Goal: Information Seeking & Learning: Learn about a topic

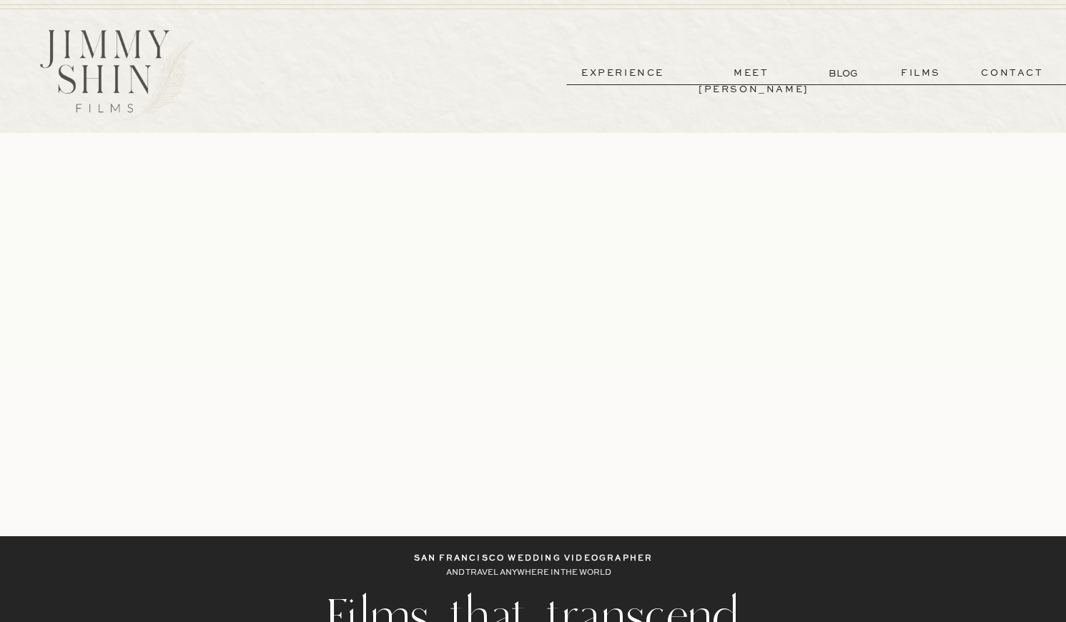
click at [908, 65] on p "films" at bounding box center [921, 73] width 70 height 16
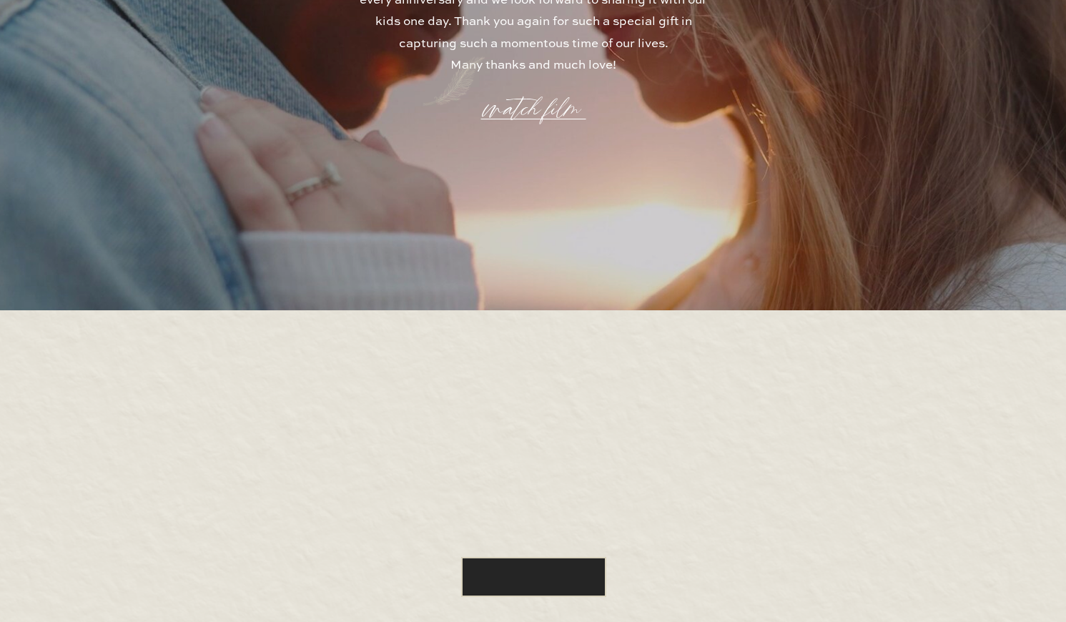
scroll to position [4089, 0]
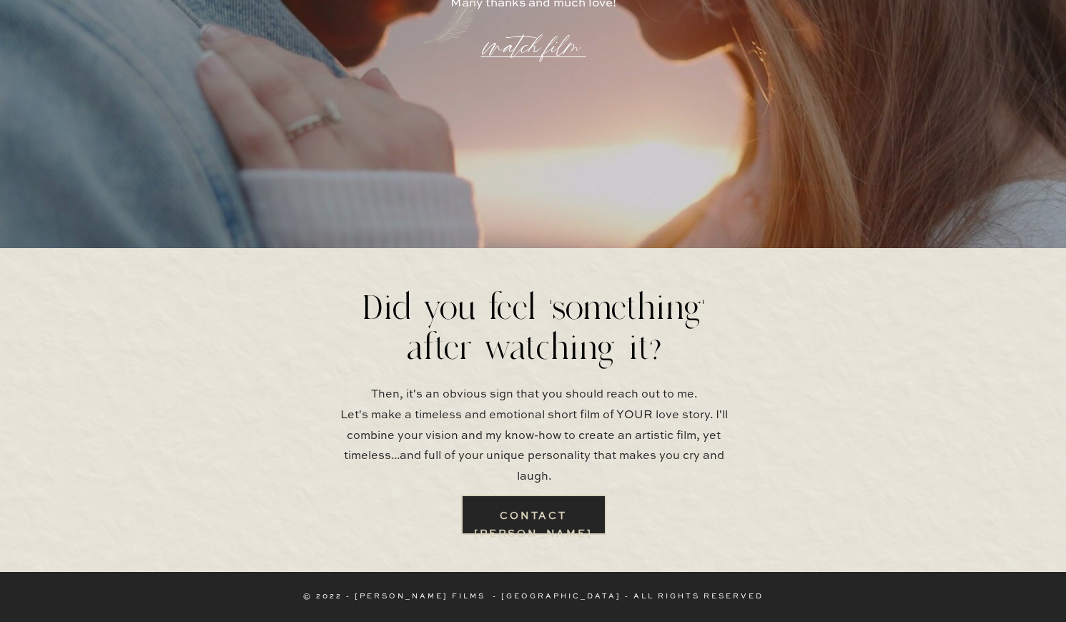
click at [521, 410] on p "Then, it's an obvious sign that you should reach out to me. Let's make a timele…" at bounding box center [533, 430] width 413 height 91
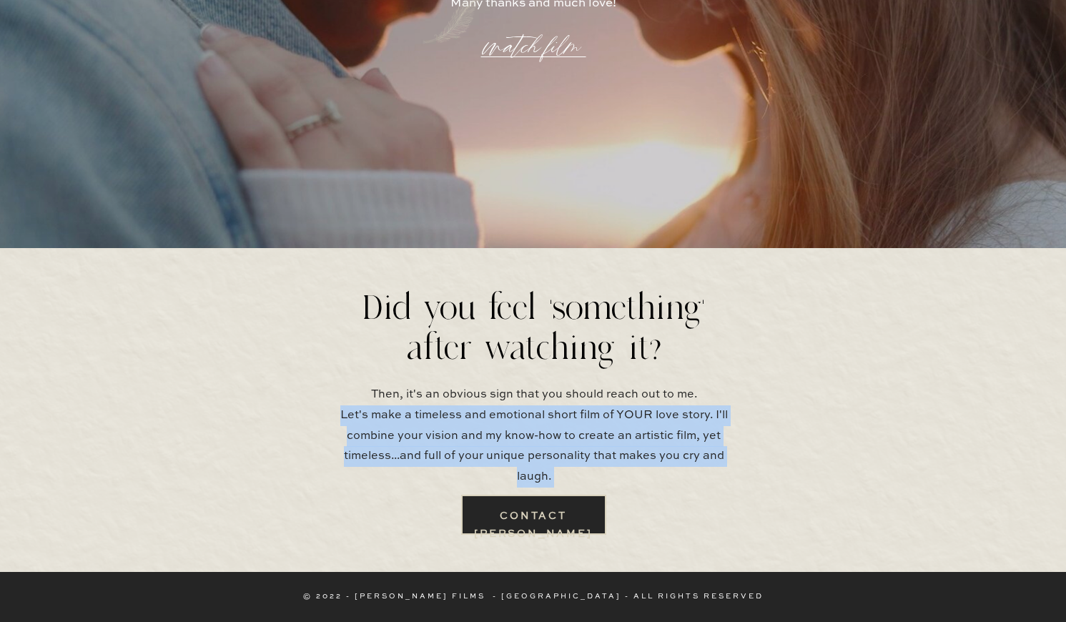
click at [521, 410] on p "Then, it's an obvious sign that you should reach out to me. Let's make a timele…" at bounding box center [533, 430] width 413 height 91
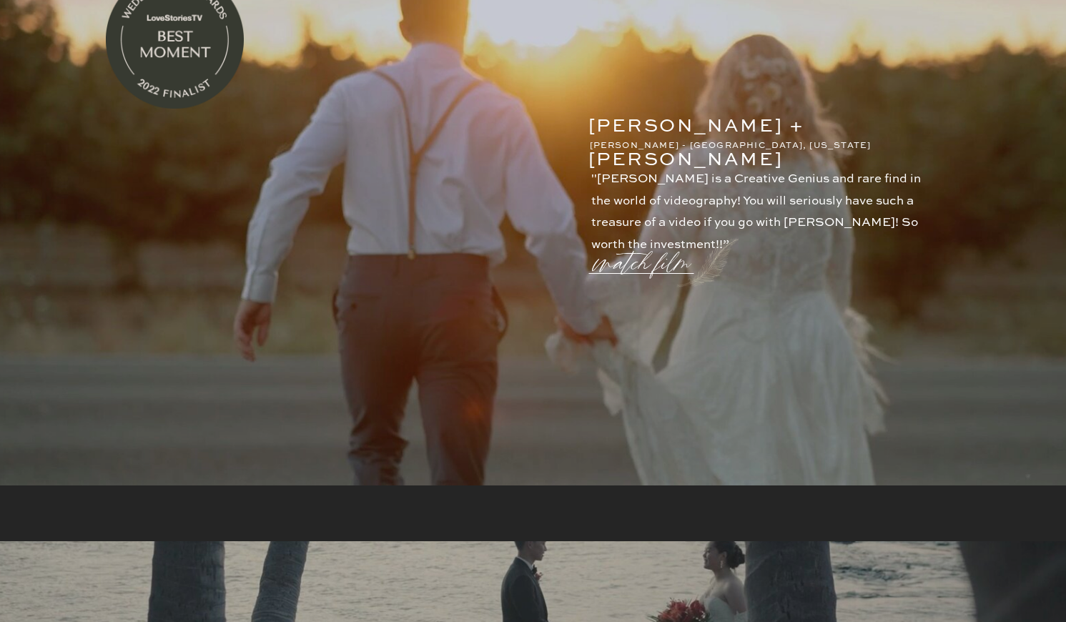
scroll to position [0, 0]
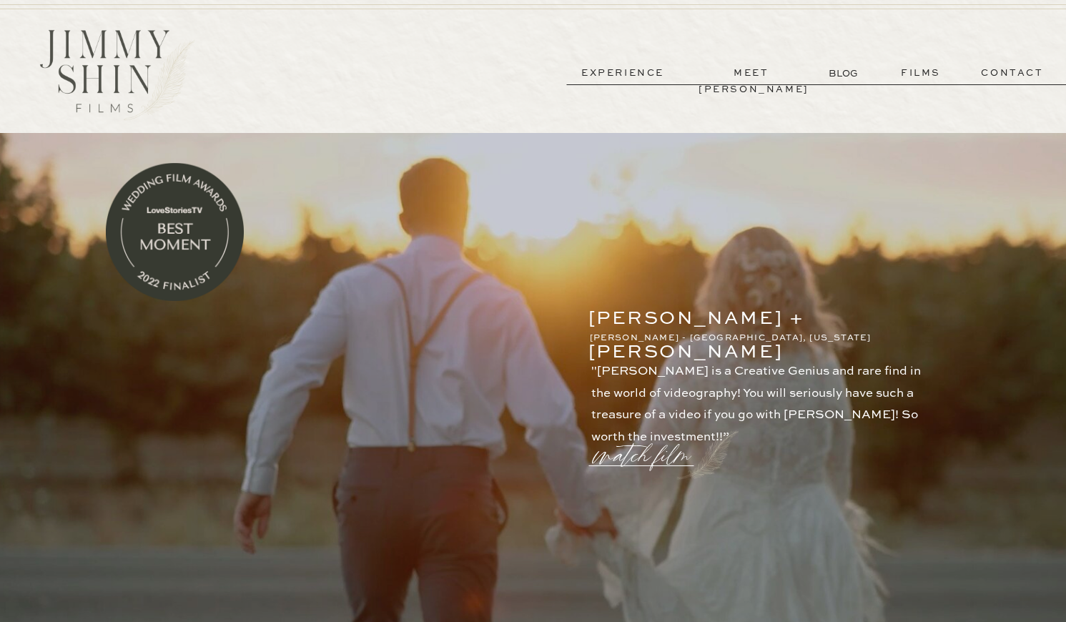
click at [736, 77] on p "meet [PERSON_NAME]" at bounding box center [752, 73] width 106 height 16
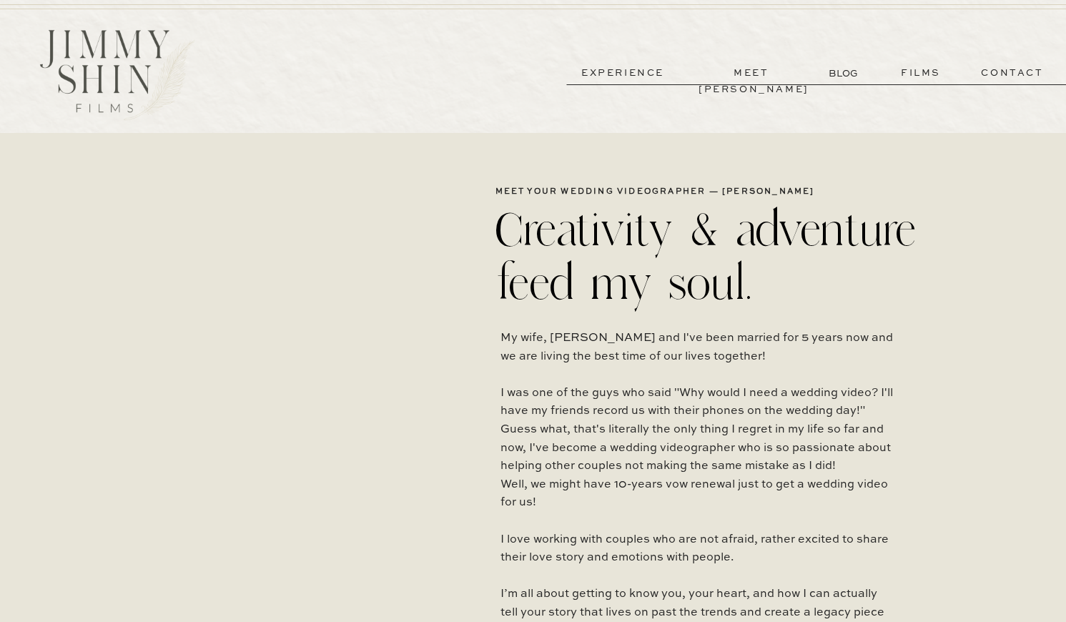
scroll to position [33, 0]
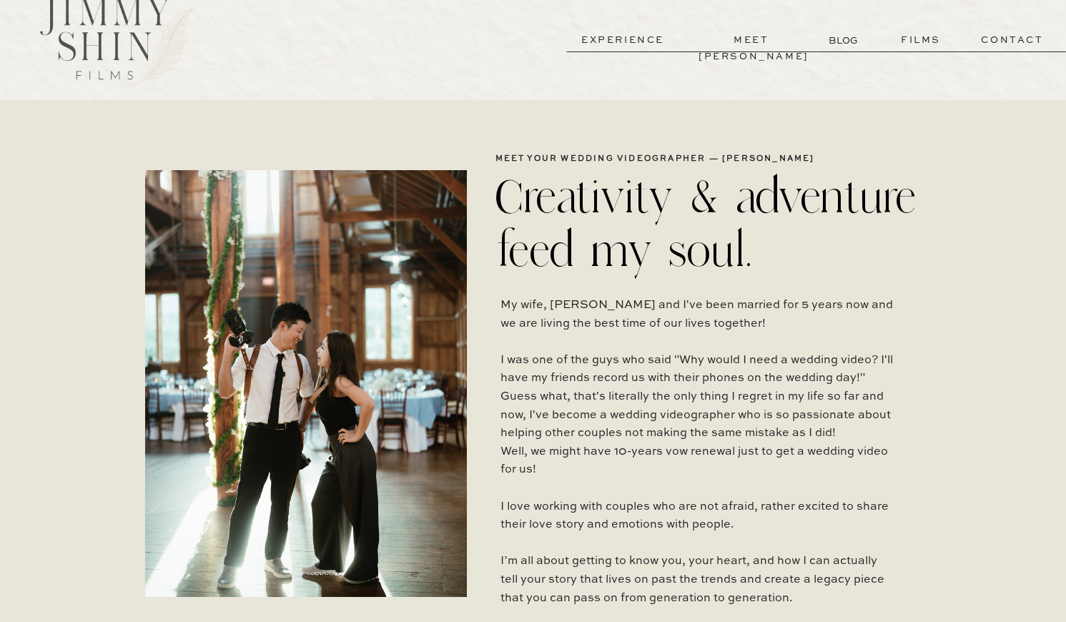
click at [689, 234] on h2 "Creativity & adventure feed my soul." at bounding box center [711, 221] width 433 height 103
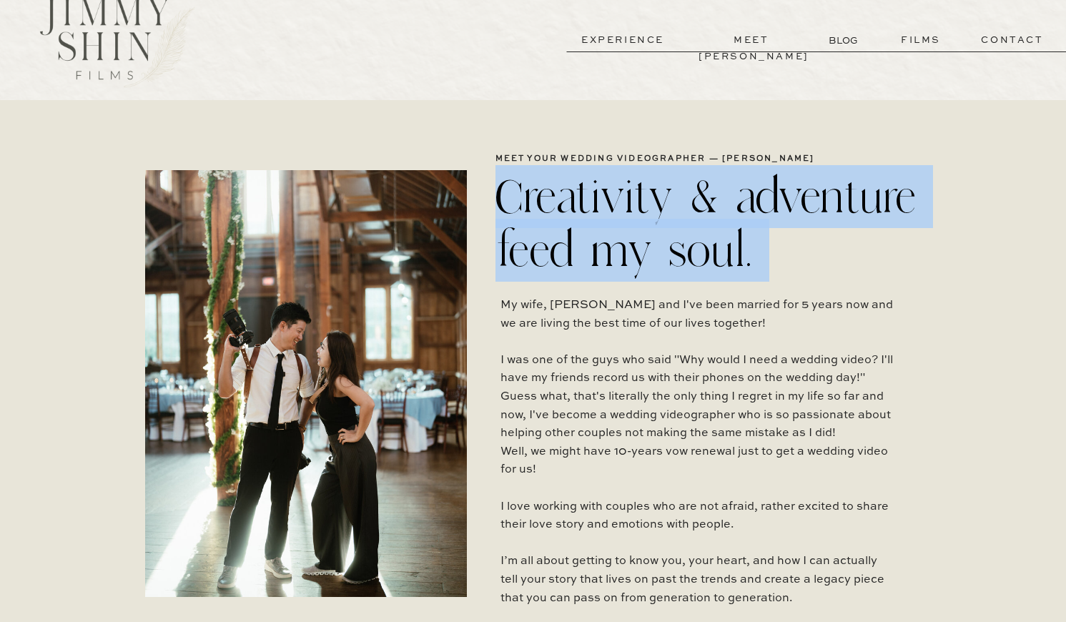
click at [689, 234] on h2 "Creativity & adventure feed my soul." at bounding box center [711, 221] width 433 height 103
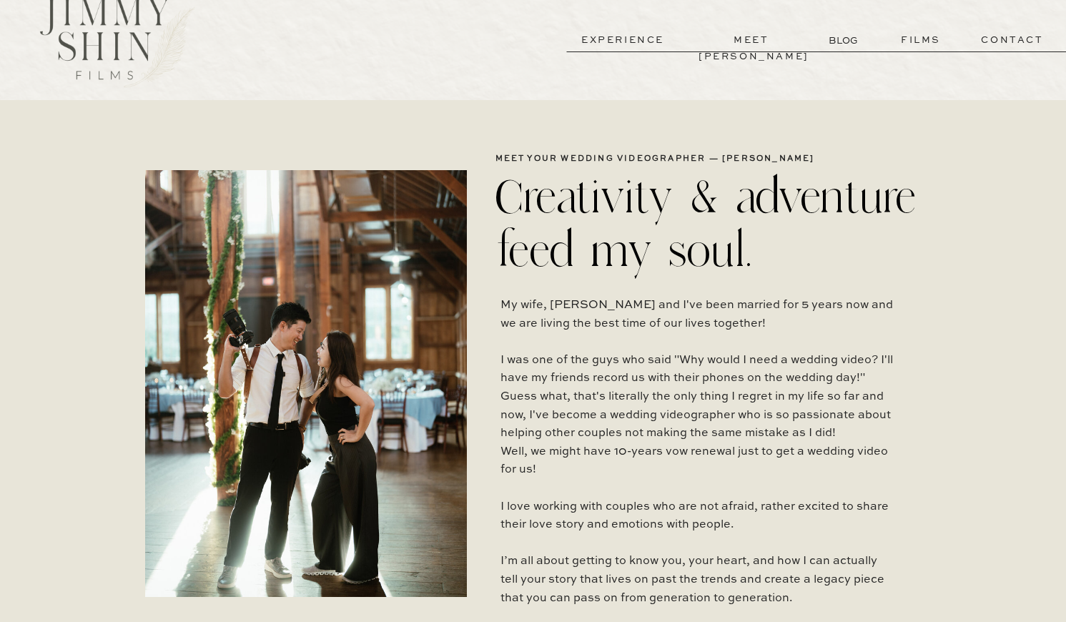
click at [739, 234] on h2 "Creativity & adventure feed my soul." at bounding box center [711, 221] width 433 height 103
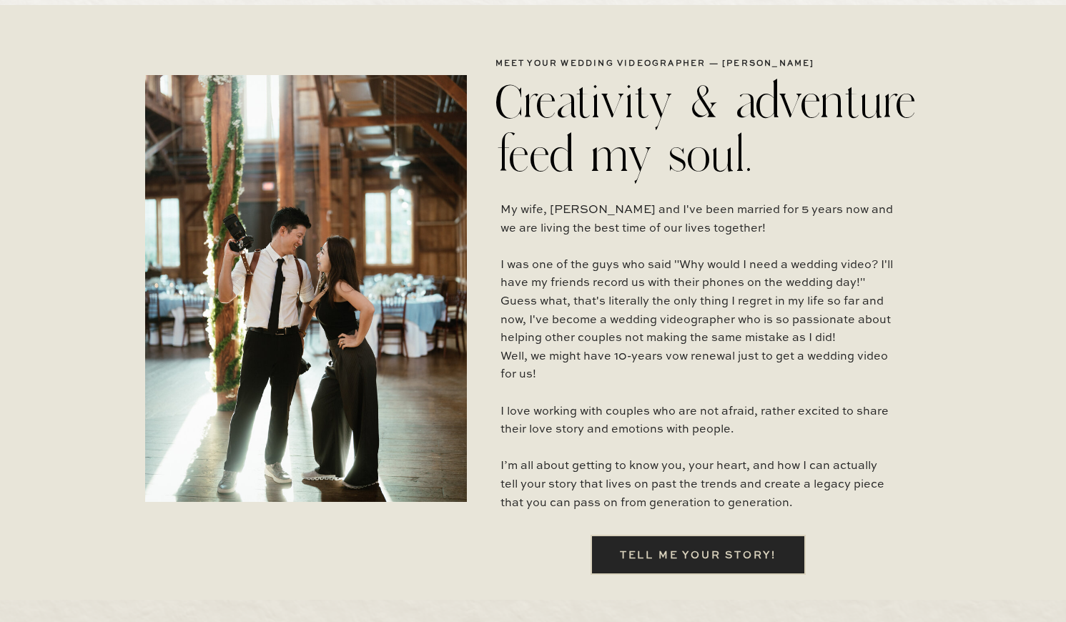
click at [686, 222] on p "My wife, Min and I've been married for 5 years now and we are living the best t…" at bounding box center [697, 360] width 395 height 317
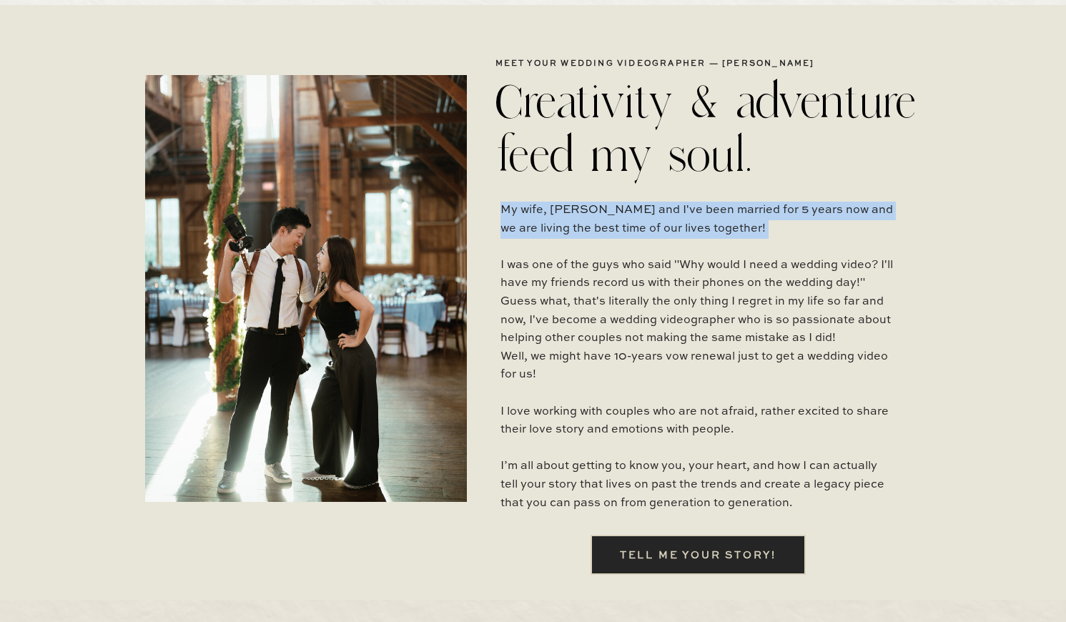
click at [686, 222] on p "My wife, Min and I've been married for 5 years now and we are living the best t…" at bounding box center [697, 360] width 395 height 317
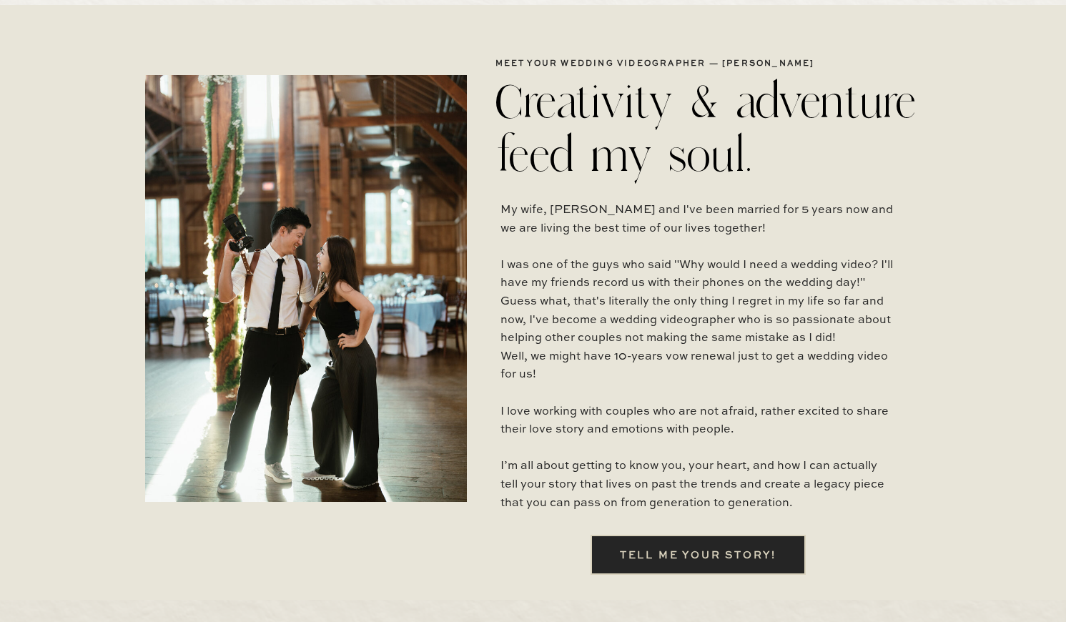
click at [714, 222] on p "My wife, Min and I've been married for 5 years now and we are living the best t…" at bounding box center [697, 360] width 395 height 317
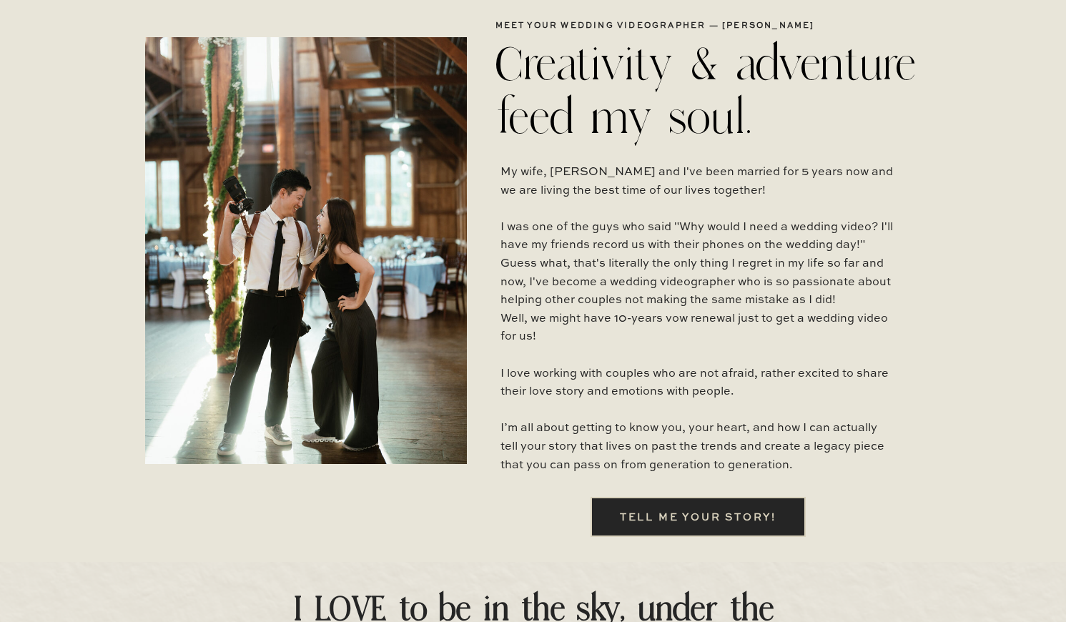
click at [689, 285] on p "My wife, Min and I've been married for 5 years now and we are living the best t…" at bounding box center [697, 322] width 395 height 317
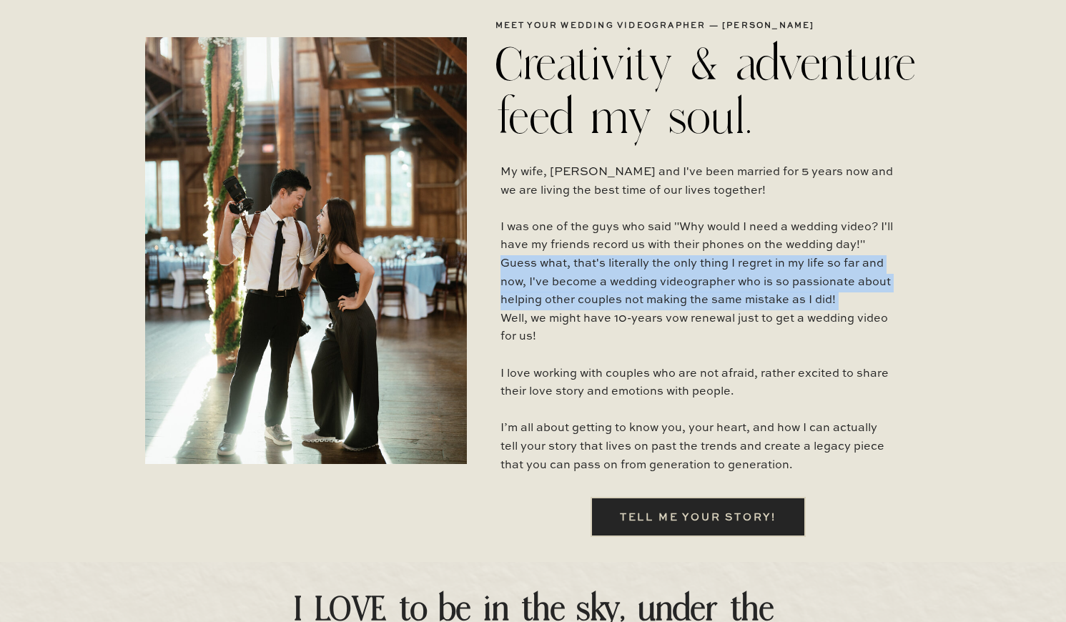
click at [689, 285] on p "My wife, Min and I've been married for 5 years now and we are living the best t…" at bounding box center [697, 322] width 395 height 317
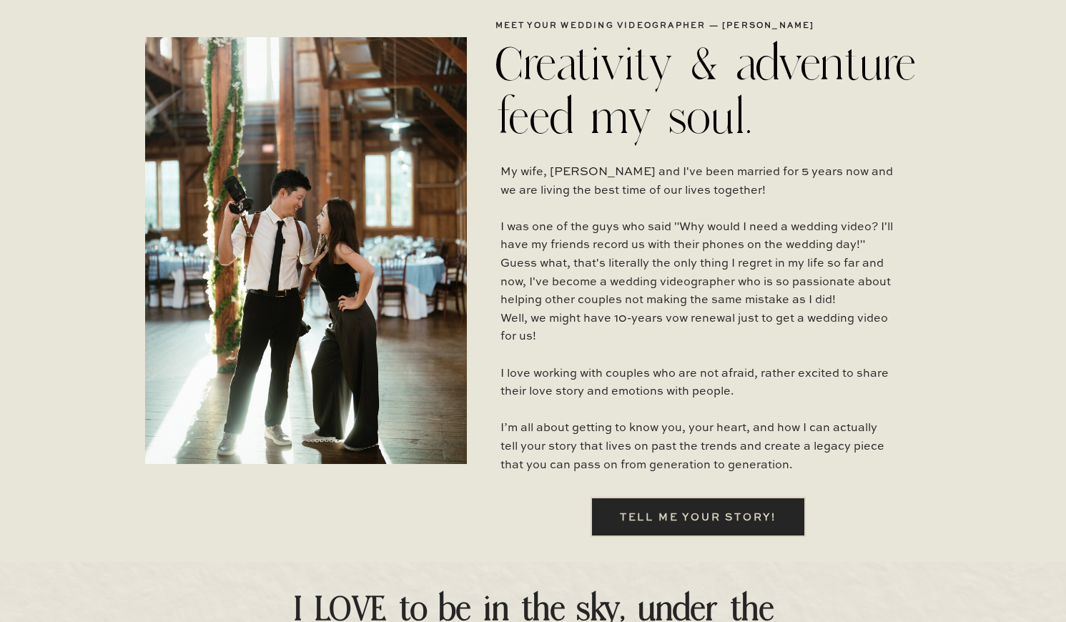
click at [677, 285] on p "My wife, Min and I've been married for 5 years now and we are living the best t…" at bounding box center [697, 322] width 395 height 317
click at [703, 348] on p "My wife, Min and I've been married for 5 years now and we are living the best t…" at bounding box center [697, 322] width 395 height 317
click at [726, 335] on p "My wife, Min and I've been married for 5 years now and we are living the best t…" at bounding box center [697, 322] width 395 height 317
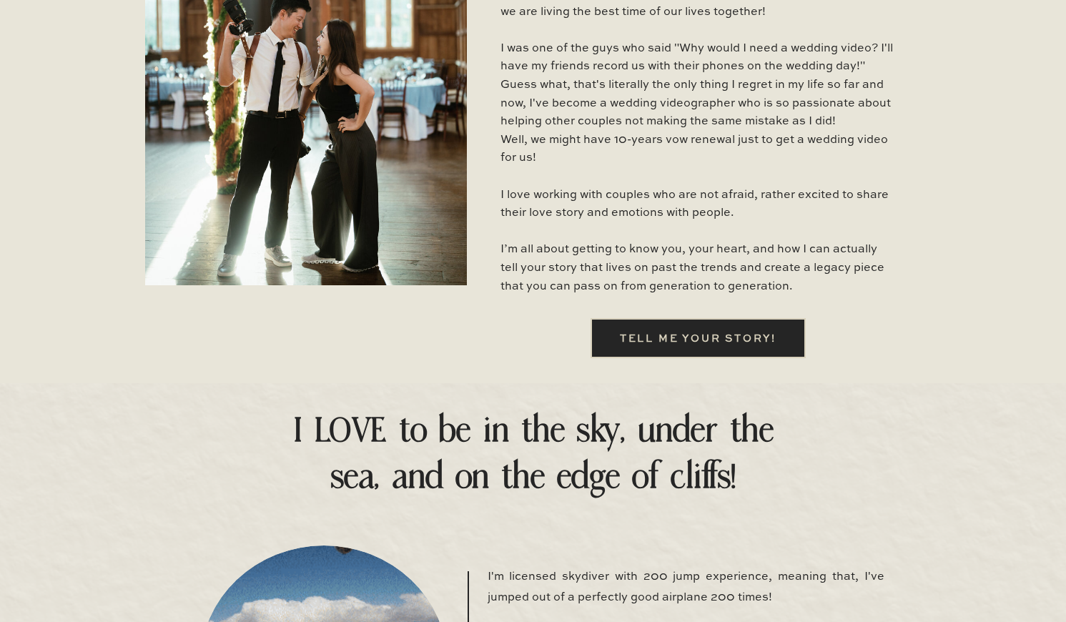
scroll to position [445, 0]
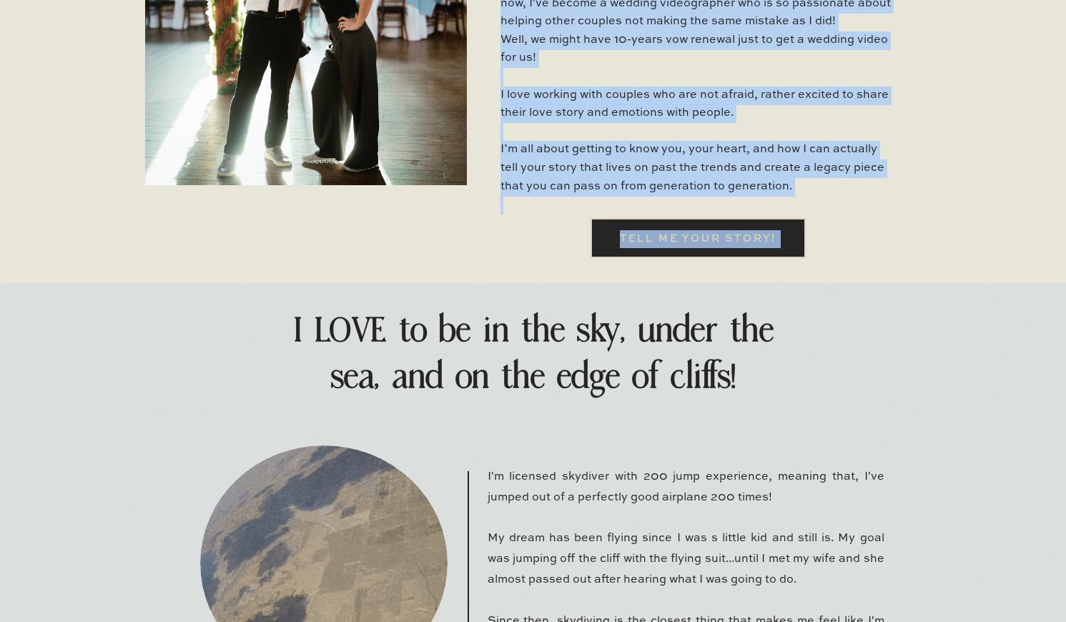
drag, startPoint x: 583, startPoint y: 207, endPoint x: 870, endPoint y: 298, distance: 301.4
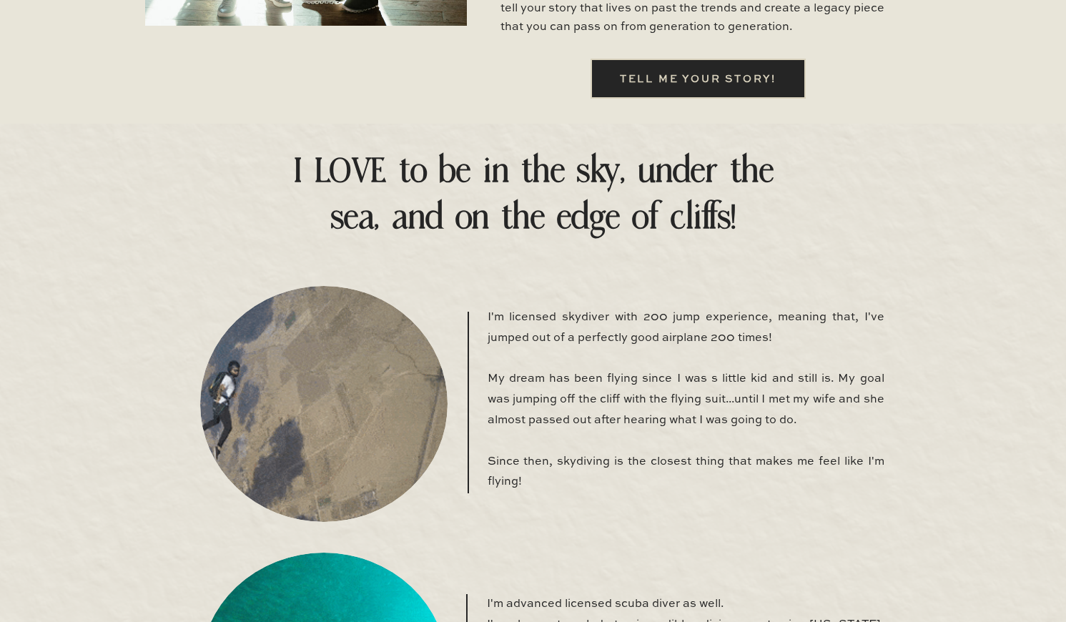
scroll to position [613, 0]
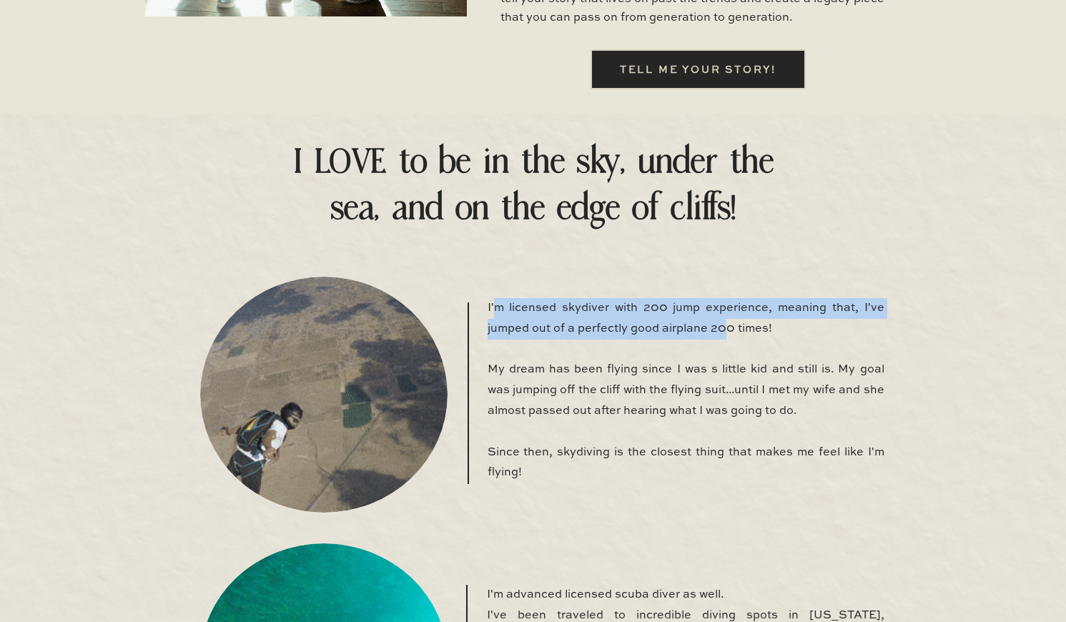
drag, startPoint x: 493, startPoint y: 305, endPoint x: 722, endPoint y: 337, distance: 230.9
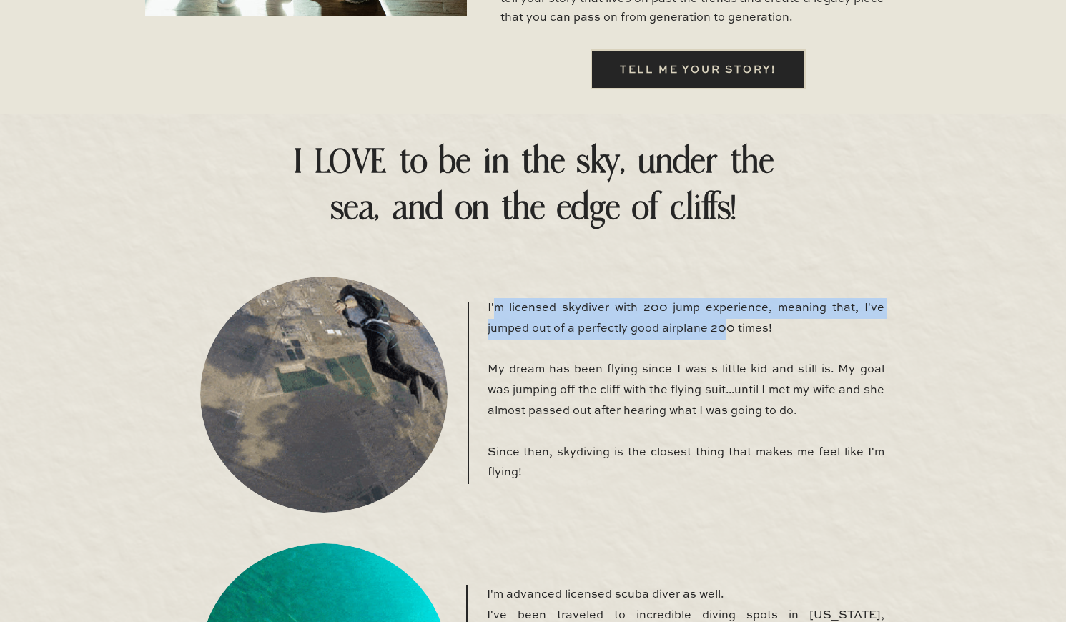
click at [722, 337] on p "I'm licensed skydiver with 200 jump experience, meaning that, I've jumped out o…" at bounding box center [686, 398] width 397 height 200
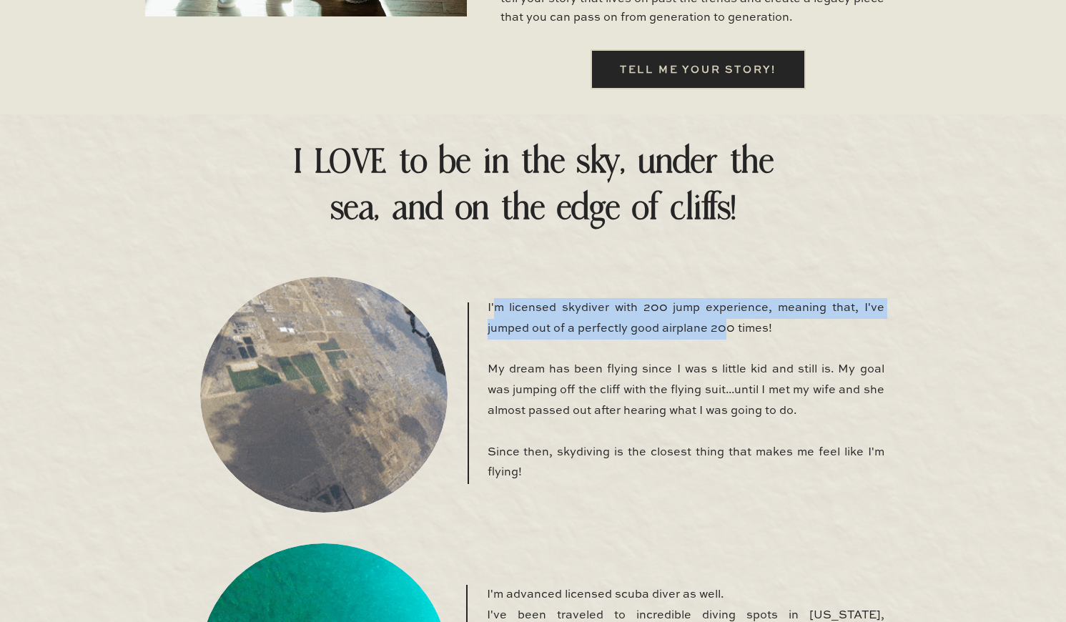
click at [722, 337] on p "I'm licensed skydiver with 200 jump experience, meaning that, I've jumped out o…" at bounding box center [686, 398] width 397 height 200
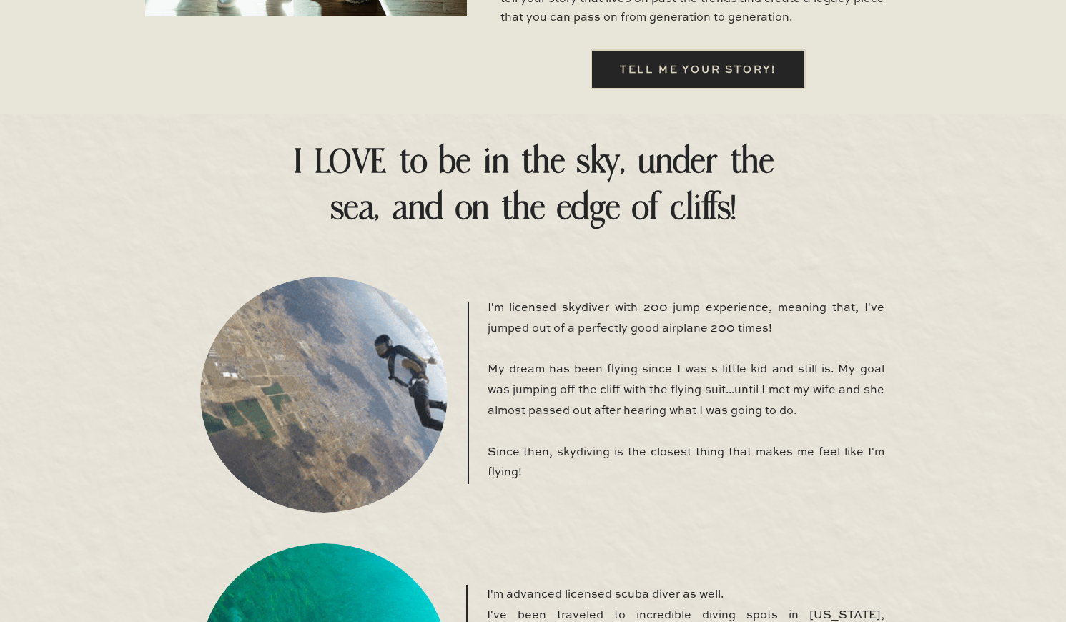
click at [722, 334] on p "I'm licensed skydiver with 200 jump experience, meaning that, I've jumped out o…" at bounding box center [686, 398] width 397 height 200
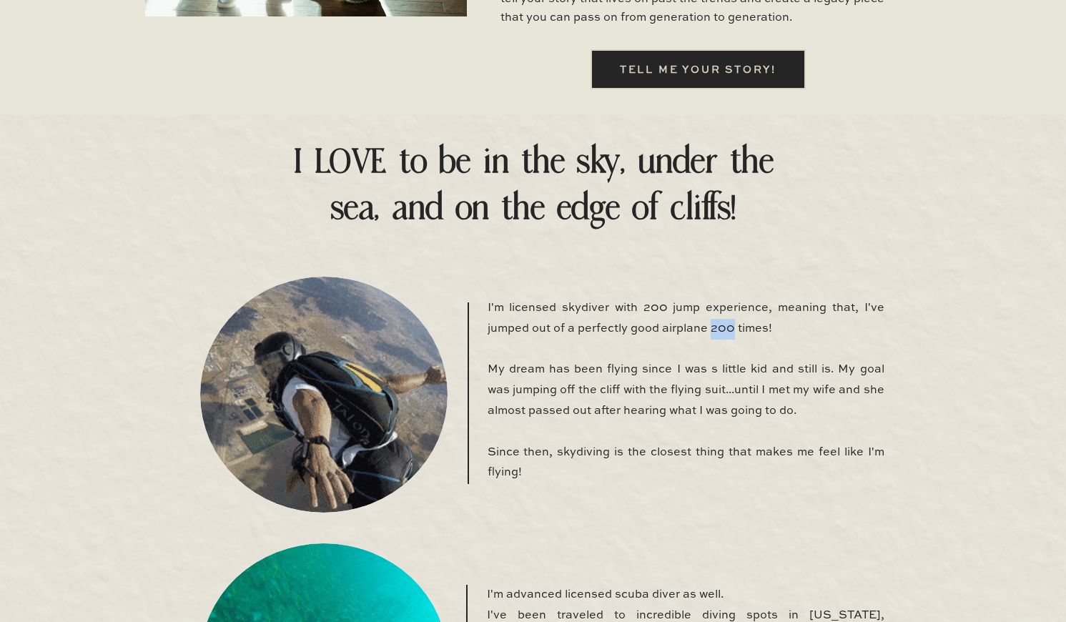
click at [722, 334] on p "I'm licensed skydiver with 200 jump experience, meaning that, I've jumped out o…" at bounding box center [686, 398] width 397 height 200
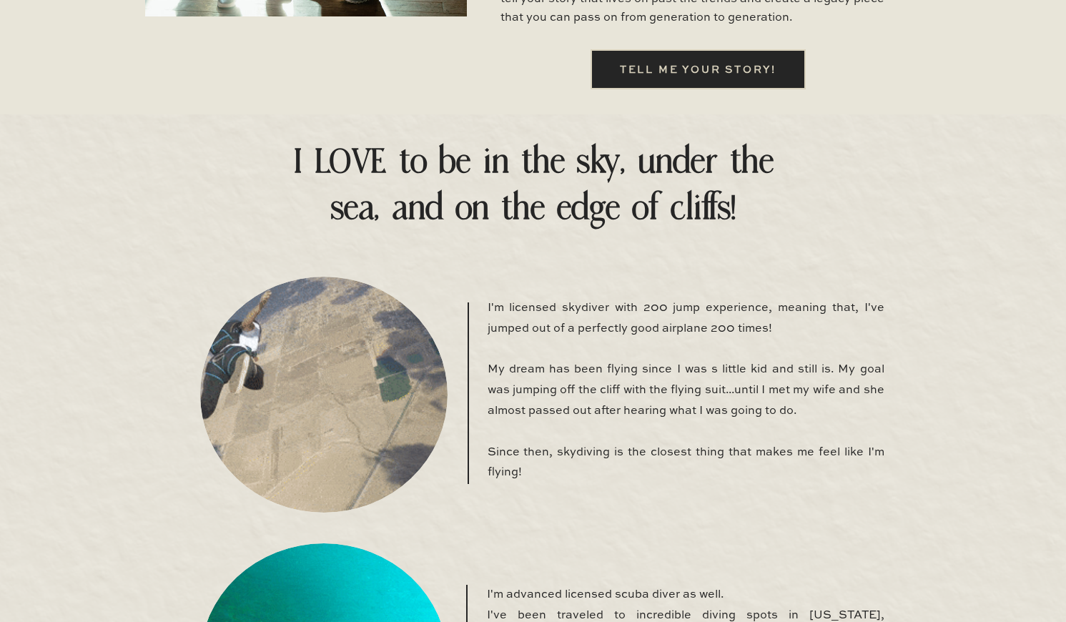
click at [725, 320] on p "I'm licensed skydiver with 200 jump experience, meaning that, I've jumped out o…" at bounding box center [686, 398] width 397 height 200
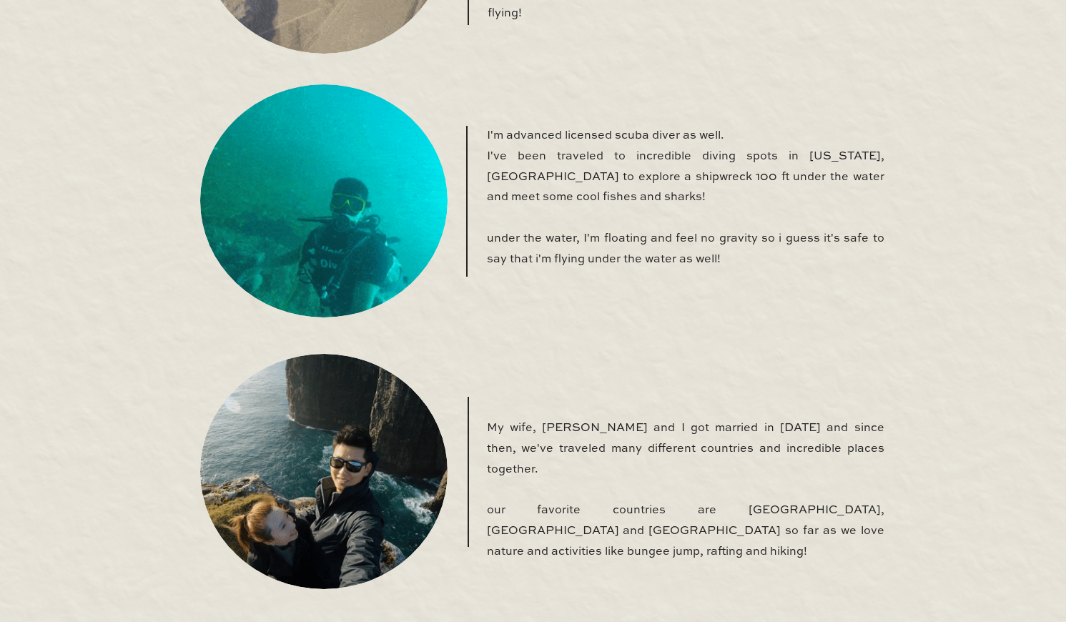
scroll to position [891, 0]
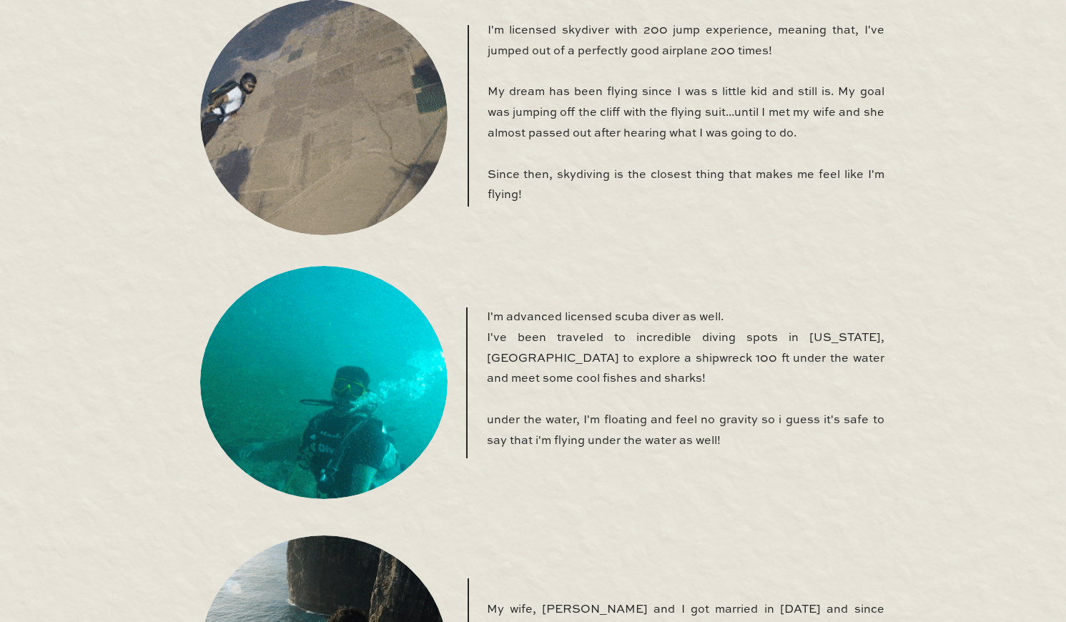
click at [641, 29] on p "I'm licensed skydiver with 200 jump experience, meaning that, I've jumped out o…" at bounding box center [686, 121] width 397 height 200
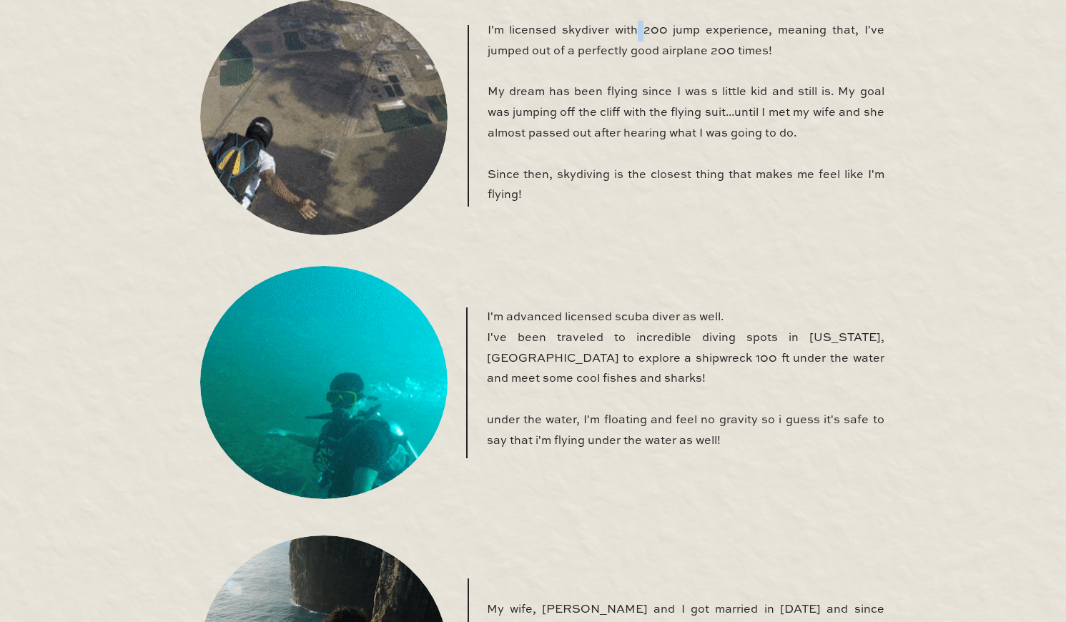
click at [641, 29] on p "I'm licensed skydiver with 200 jump experience, meaning that, I've jumped out o…" at bounding box center [686, 121] width 397 height 200
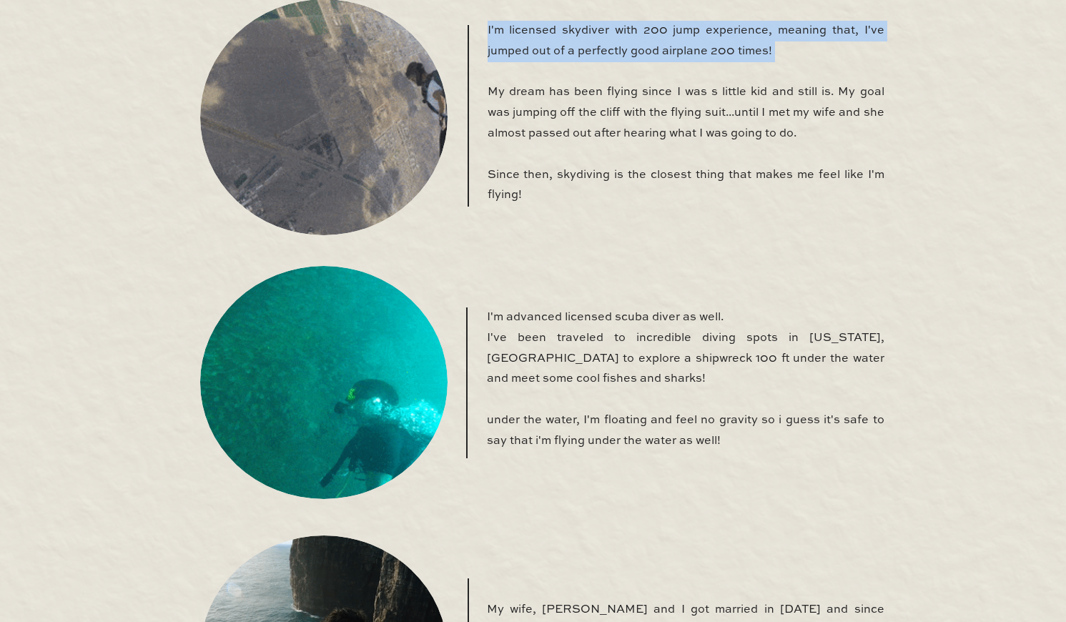
click at [641, 29] on p "I'm licensed skydiver with 200 jump experience, meaning that, I've jumped out o…" at bounding box center [686, 121] width 397 height 200
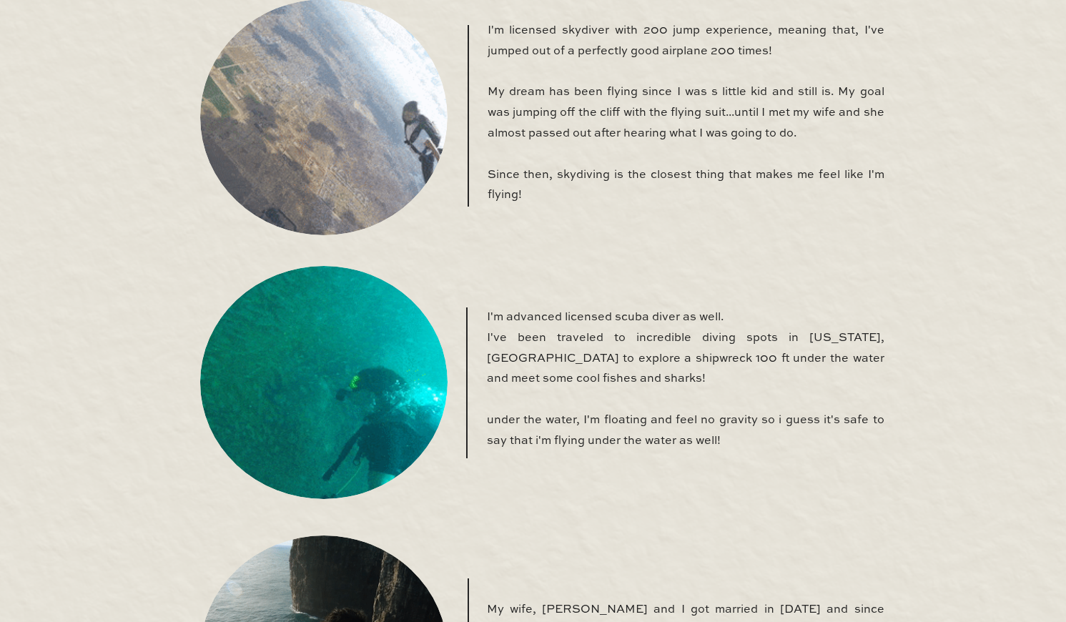
click at [676, 47] on p "I'm licensed skydiver with 200 jump experience, meaning that, I've jumped out o…" at bounding box center [686, 121] width 397 height 200
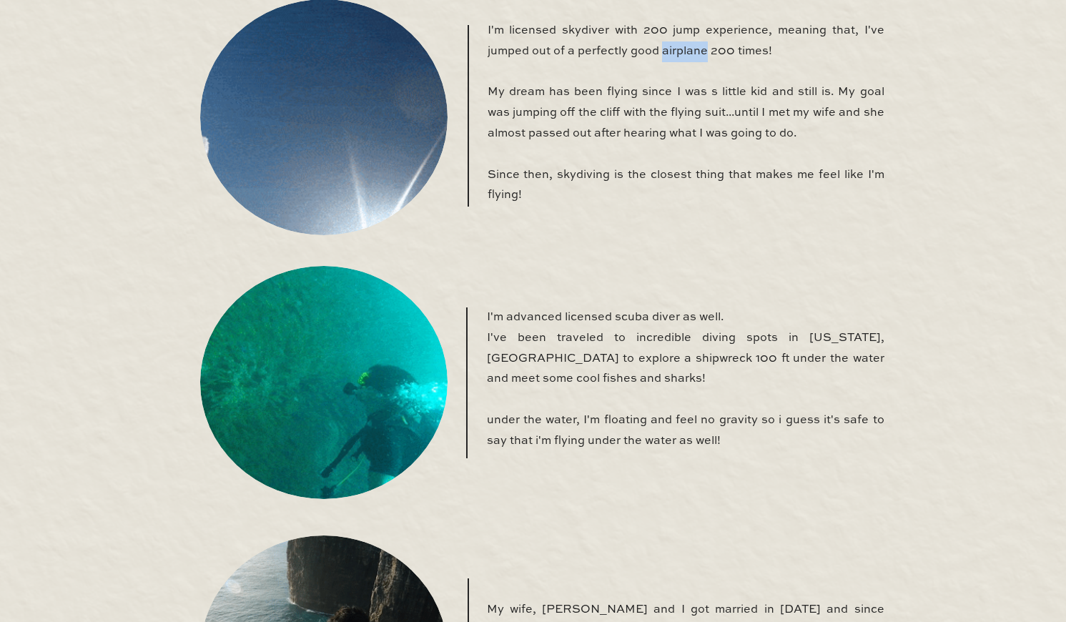
click at [676, 47] on p "I'm licensed skydiver with 200 jump experience, meaning that, I've jumped out o…" at bounding box center [686, 121] width 397 height 200
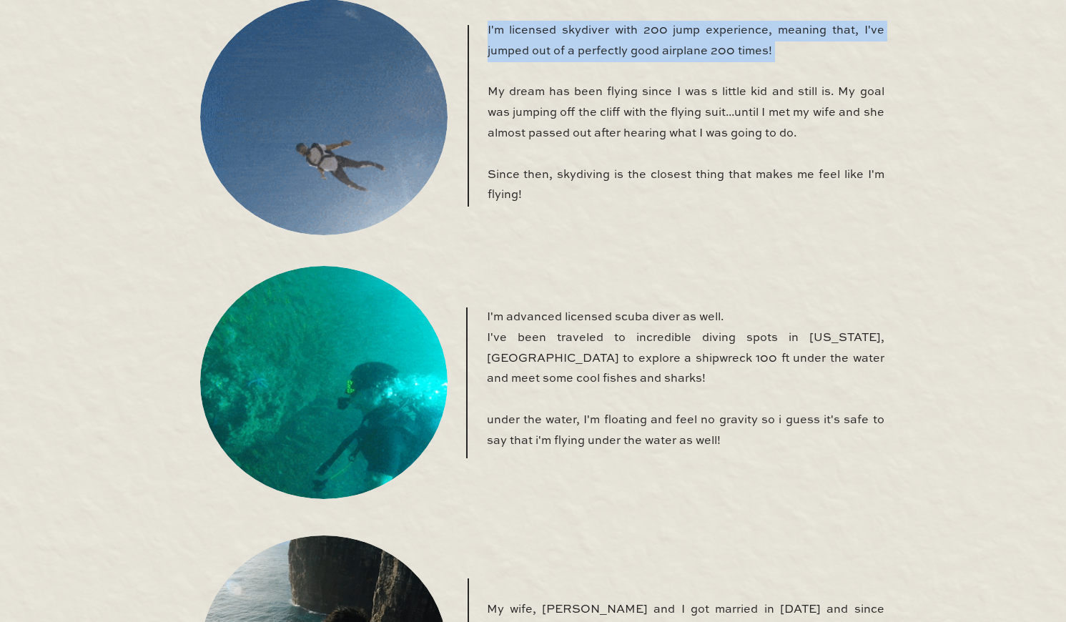
click at [676, 47] on p "I'm licensed skydiver with 200 jump experience, meaning that, I've jumped out o…" at bounding box center [686, 121] width 397 height 200
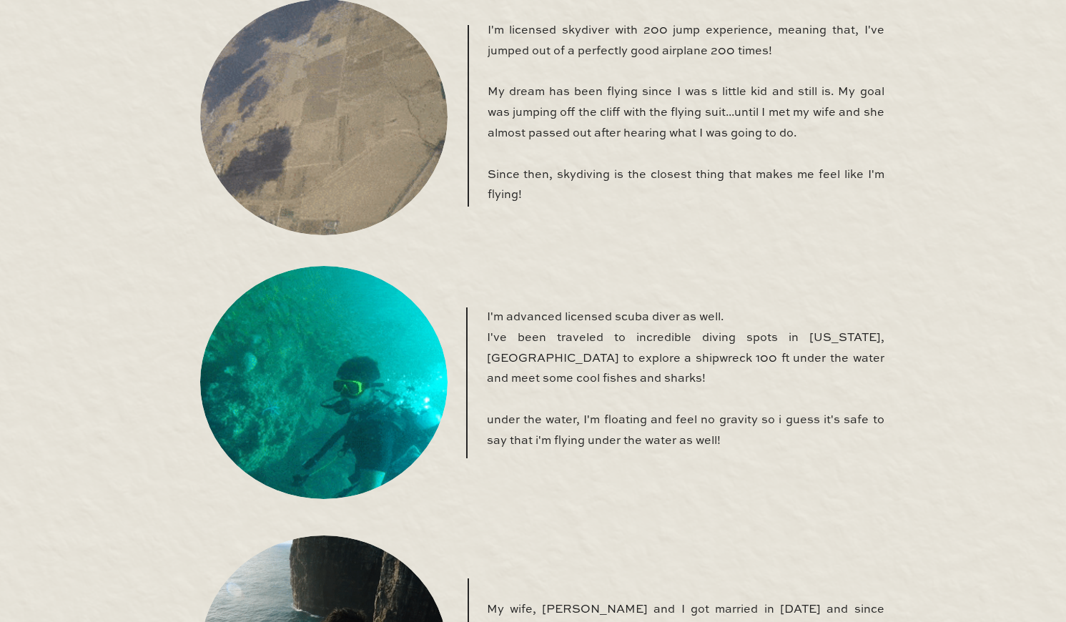
click at [720, 47] on p "I'm licensed skydiver with 200 jump experience, meaning that, I've jumped out o…" at bounding box center [686, 121] width 397 height 200
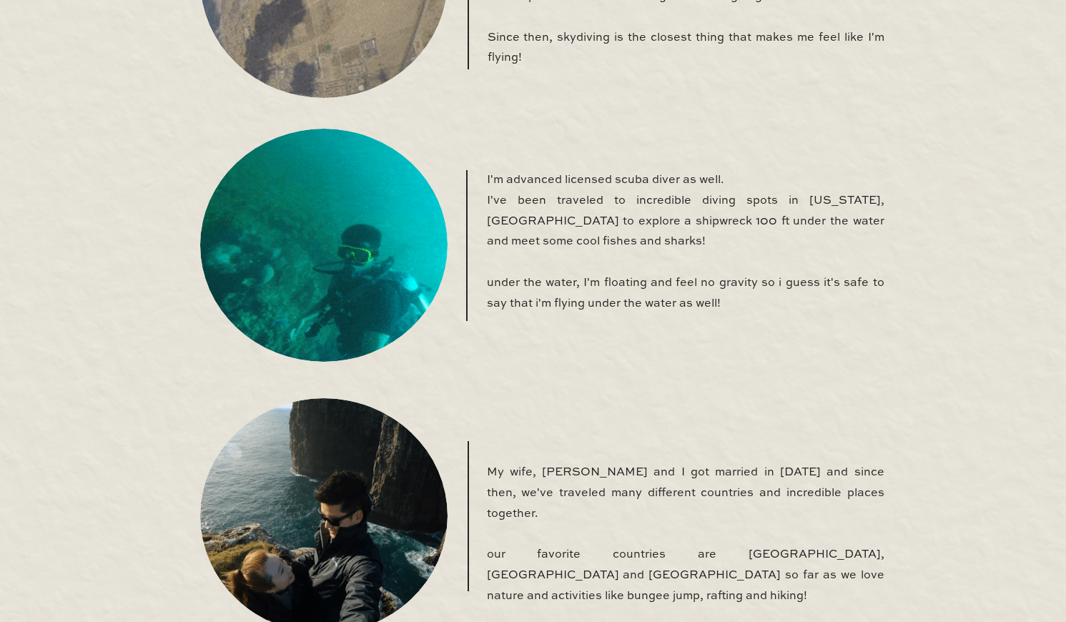
scroll to position [0, 0]
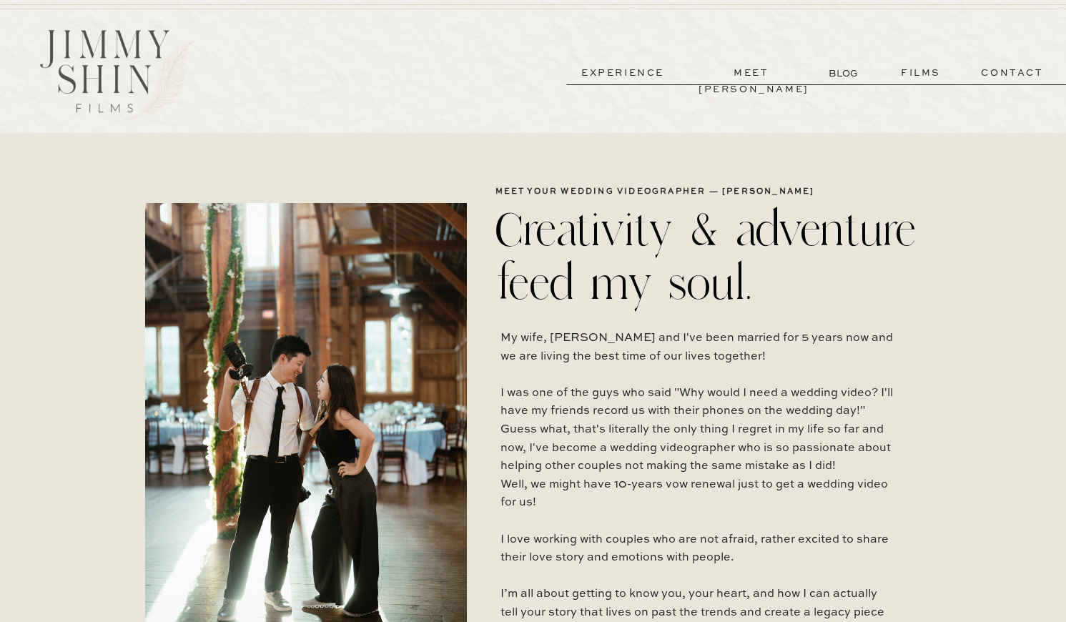
click at [626, 72] on p "experience" at bounding box center [623, 73] width 106 height 16
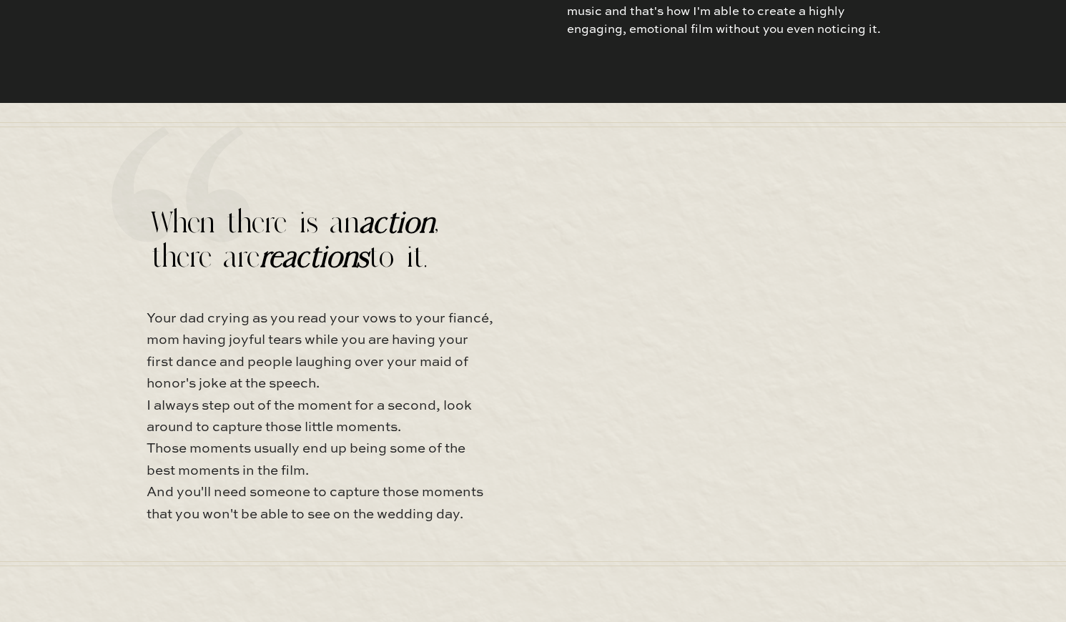
scroll to position [5244, 0]
